Goal: Check status: Check status

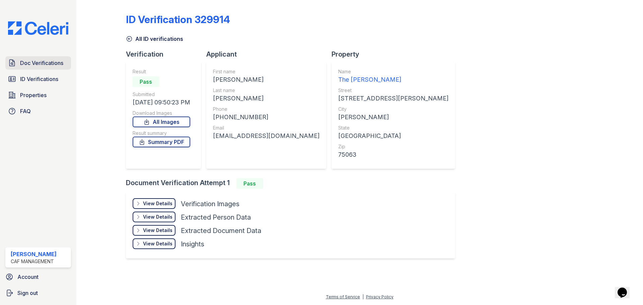
click at [31, 66] on span "Doc Verifications" at bounding box center [41, 63] width 43 height 8
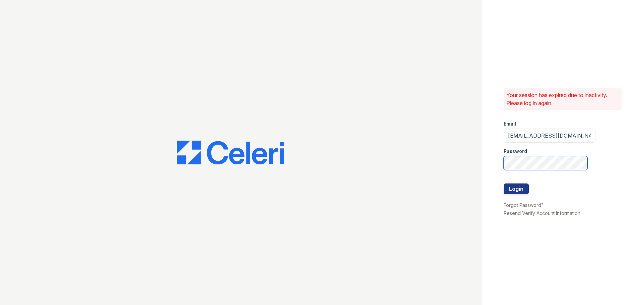
click at [504, 183] on button "Login" at bounding box center [516, 188] width 25 height 11
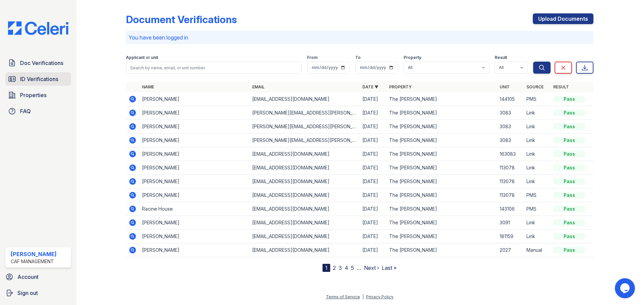
click at [56, 81] on span "ID Verifications" at bounding box center [39, 79] width 38 height 8
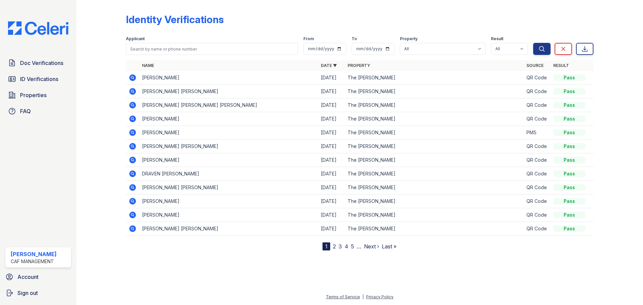
click at [130, 78] on icon at bounding box center [132, 77] width 7 height 7
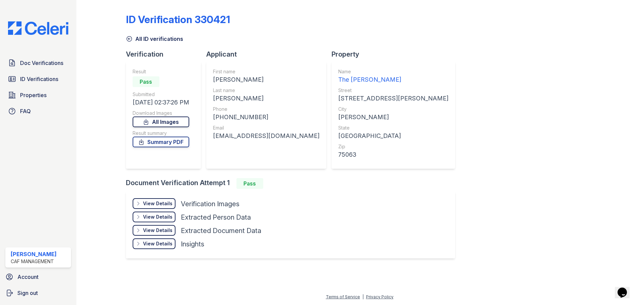
click at [161, 125] on link "All Images" at bounding box center [161, 122] width 57 height 11
